Goal: Transaction & Acquisition: Purchase product/service

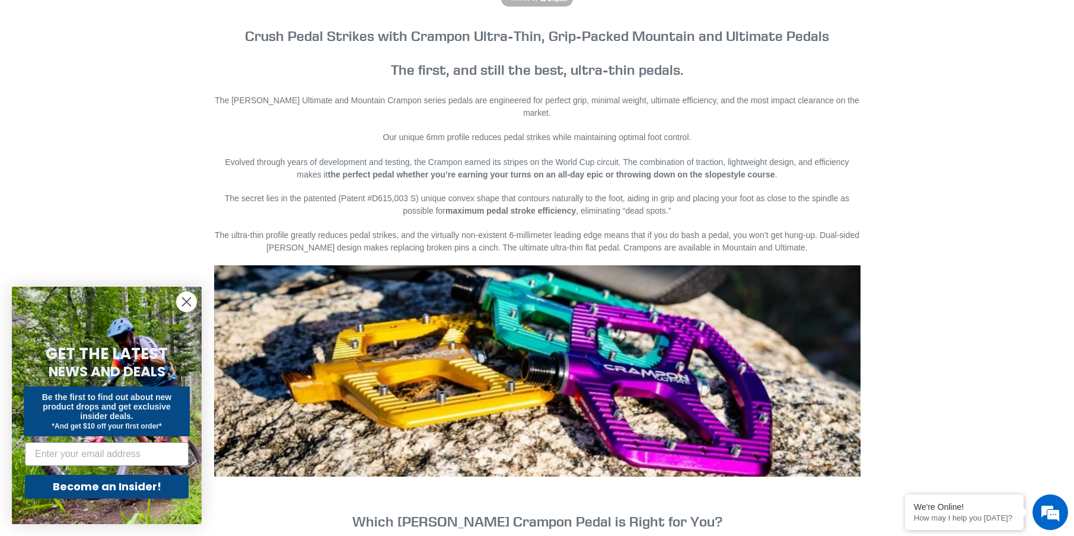
drag, startPoint x: 508, startPoint y: 269, endPoint x: 542, endPoint y: 265, distance: 34.7
drag, startPoint x: 508, startPoint y: 98, endPoint x: 544, endPoint y: 98, distance: 35.6
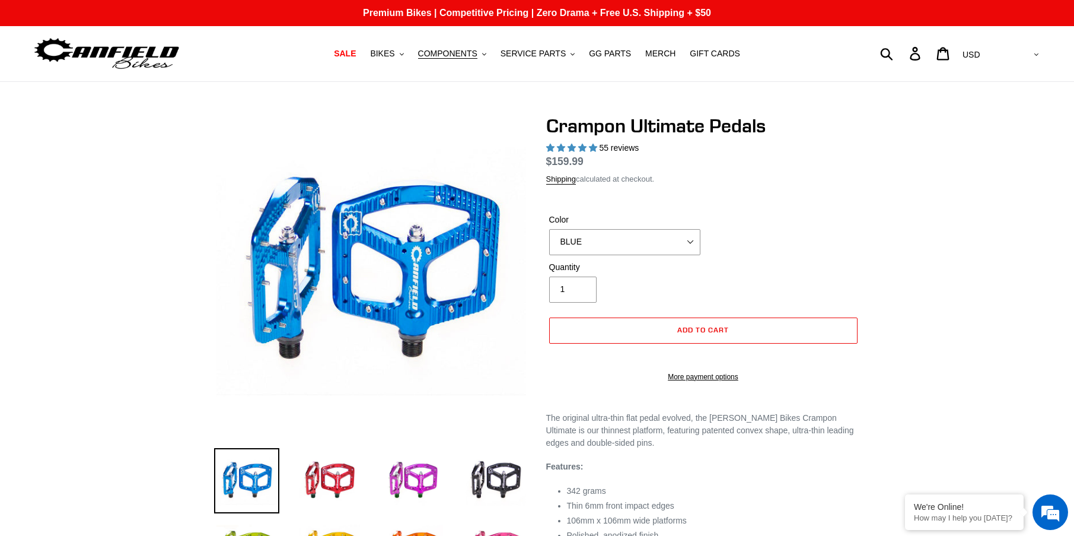
select select "highest-rating"
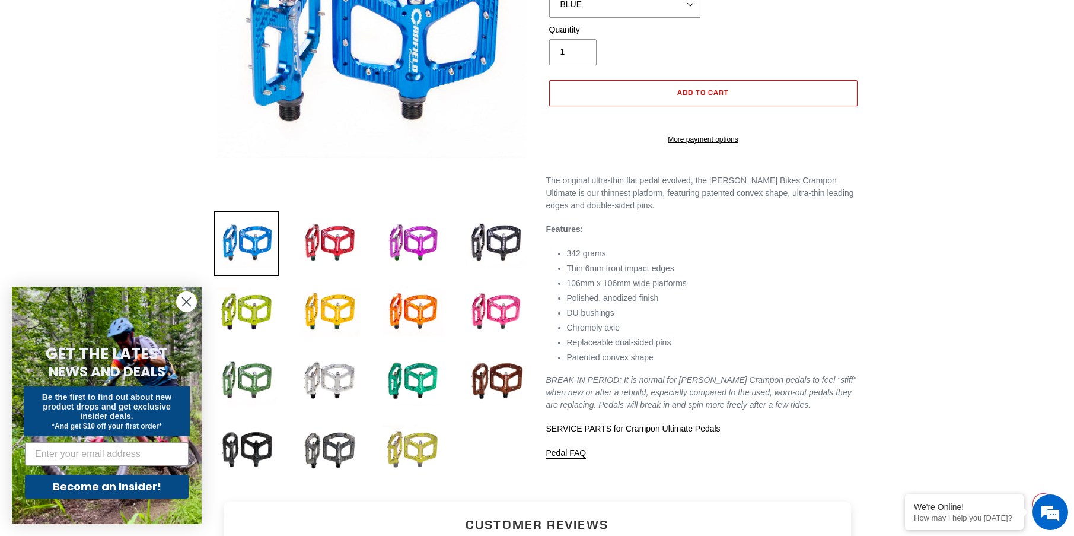
click at [429, 443] on img at bounding box center [412, 449] width 65 height 65
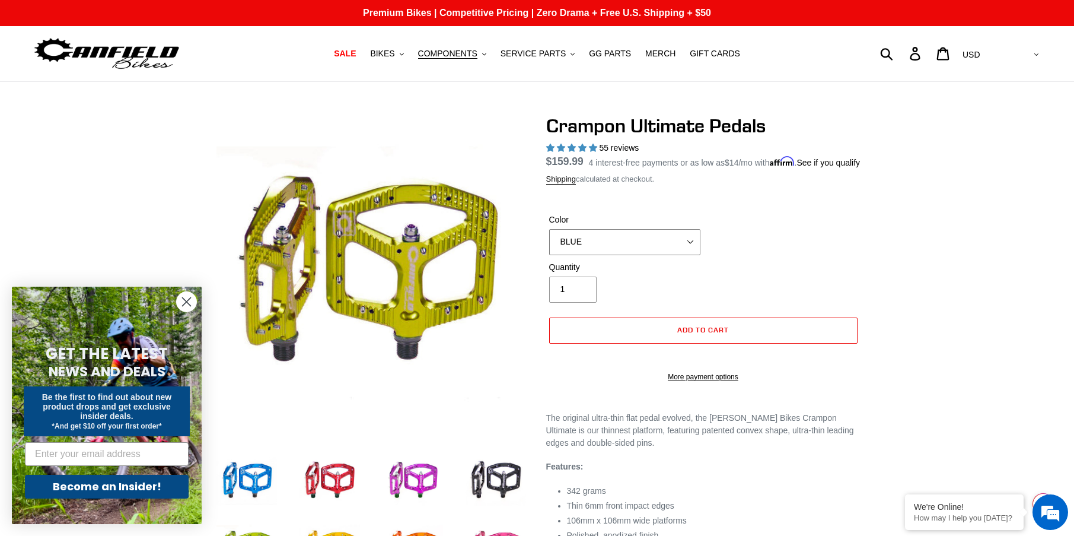
click at [616, 255] on select "BLUE RED PURPLE STEALTH BRONZE GREY TURQUOISE BLACK POLISHED BAJA GOLD PNW GREE…" at bounding box center [624, 242] width 151 height 26
click at [549, 243] on select "BLUE RED PURPLE STEALTH BRONZE GREY TURQUOISE BLACK POLISHED BAJA GOLD PNW GREE…" at bounding box center [624, 242] width 151 height 26
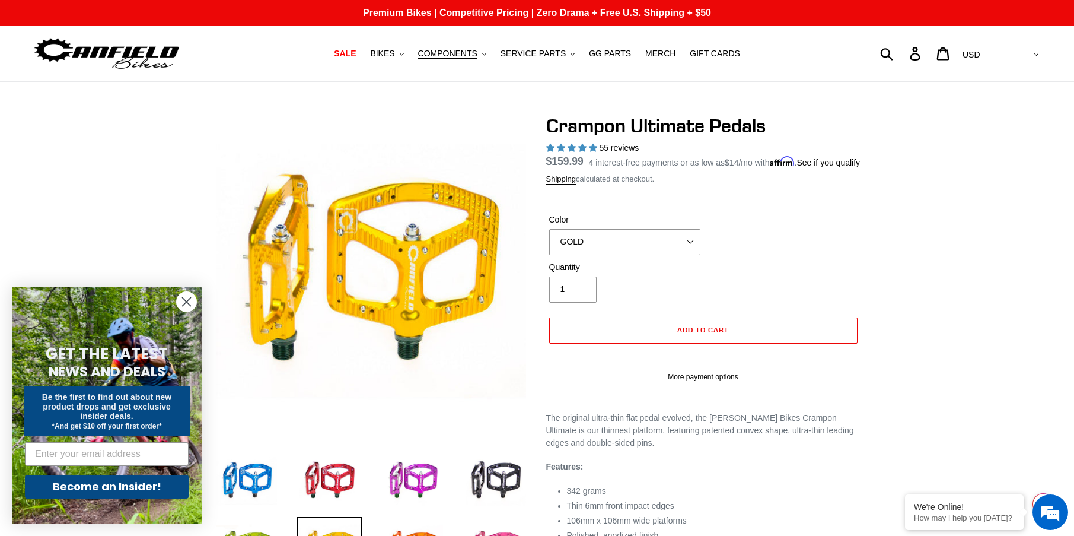
click at [603, 240] on div "Color BLUE RED PURPLE STEALTH BRONZE GREY TURQUOISE BLACK POLISHED BAJA GOLD PN…" at bounding box center [624, 235] width 157 height 42
click at [604, 255] on select "BLUE RED PURPLE STEALTH BRONZE GREY TURQUOISE BLACK POLISHED BAJA GOLD PNW GREE…" at bounding box center [624, 242] width 151 height 26
select select "ORANGE"
click at [549, 243] on select "BLUE RED PURPLE STEALTH BRONZE GREY TURQUOISE BLACK POLISHED BAJA GOLD PNW GREE…" at bounding box center [624, 242] width 151 height 26
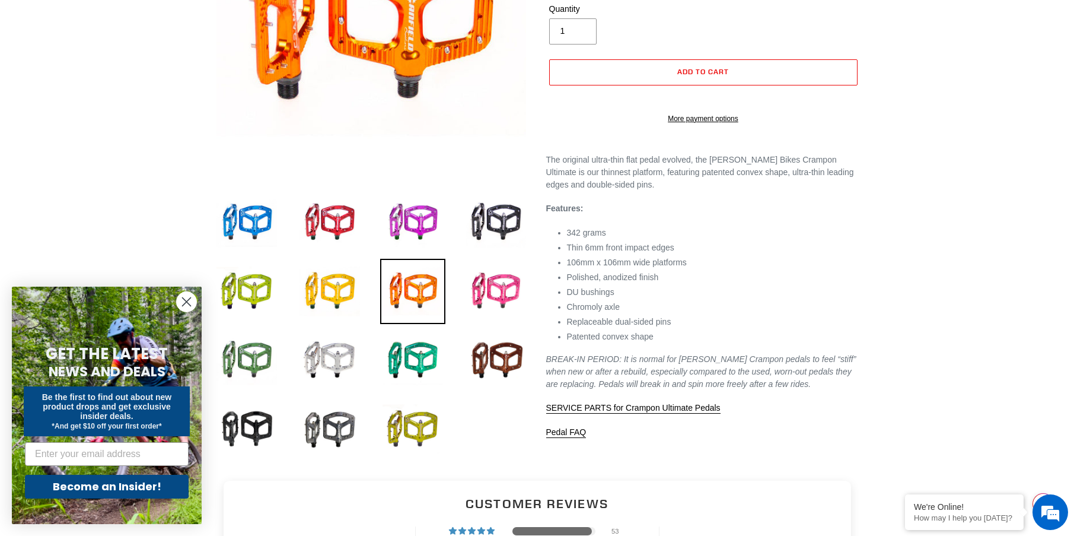
scroll to position [178, 0]
